Goal: Entertainment & Leisure: Consume media (video, audio)

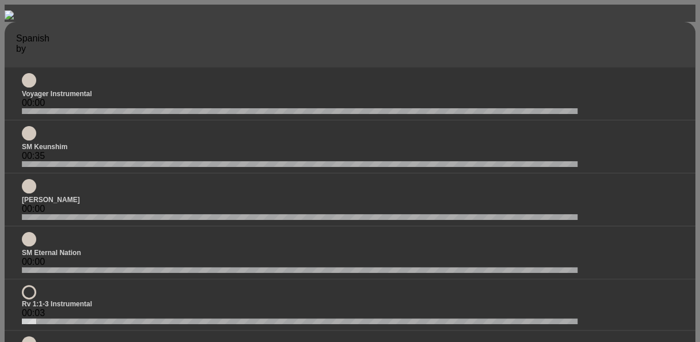
click at [26, 95] on div "00:00" at bounding box center [350, 93] width 691 height 53
drag, startPoint x: 26, startPoint y: 95, endPoint x: 16, endPoint y: 159, distance: 64.0
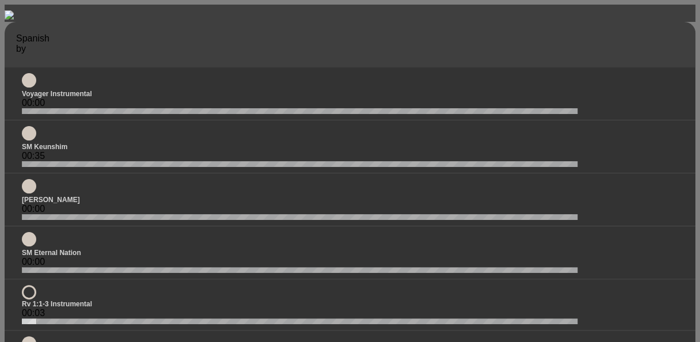
drag, startPoint x: 16, startPoint y: 159, endPoint x: 115, endPoint y: 177, distance: 100.5
click at [115, 161] on div "00:35" at bounding box center [350, 156] width 656 height 10
drag, startPoint x: 115, startPoint y: 177, endPoint x: 109, endPoint y: 121, distance: 55.5
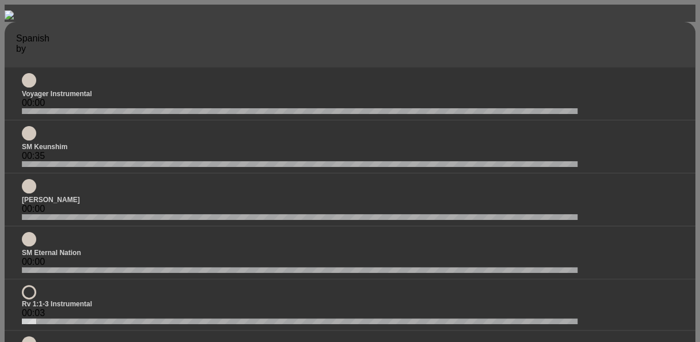
click at [109, 108] on div "00:00" at bounding box center [350, 103] width 656 height 10
click at [35, 81] on icon at bounding box center [29, 81] width 14 height 0
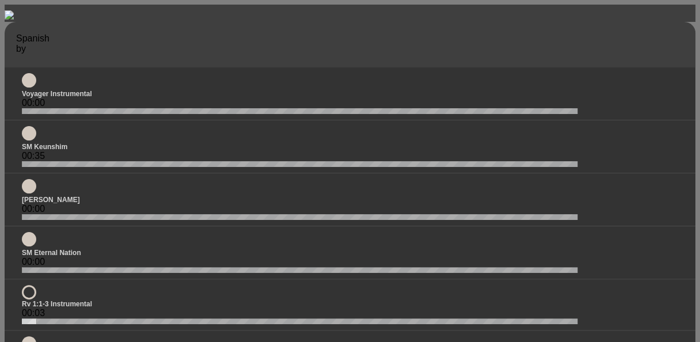
click at [35, 81] on icon at bounding box center [29, 81] width 14 height 0
drag, startPoint x: 35, startPoint y: 104, endPoint x: 20, endPoint y: 83, distance: 25.5
click at [16, 64] on icon at bounding box center [16, 64] width 0 height 0
click at [530, 90] on div at bounding box center [350, 81] width 656 height 17
